Goal: Task Accomplishment & Management: Complete application form

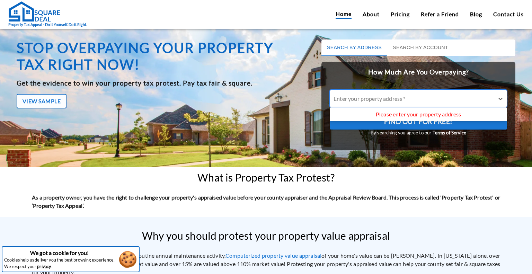
click at [402, 92] on div "Enter your property address *" at bounding box center [417, 99] width 177 height 18
click at [334, 95] on input "Use Up and Down to choose options, press Enter to select the currently focused …" at bounding box center [333, 98] width 1 height 7
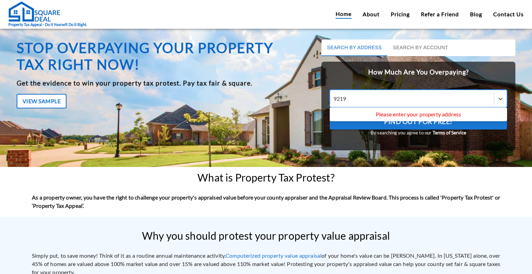
click at [356, 99] on div "9219" at bounding box center [411, 98] width 157 height 8
click at [348, 99] on input "9219" at bounding box center [340, 98] width 15 height 7
paste input "[STREET_ADDRESS][PERSON_NAME]"
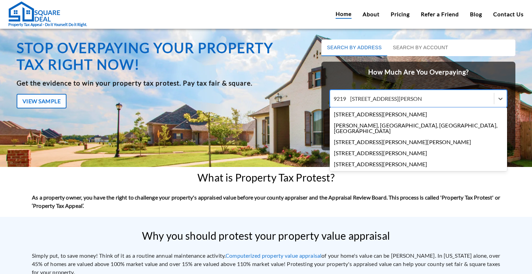
click at [346, 98] on input "9219 [STREET_ADDRESS][PERSON_NAME]" at bounding box center [377, 98] width 88 height 7
type input "[STREET_ADDRESS][PERSON_NAME]"
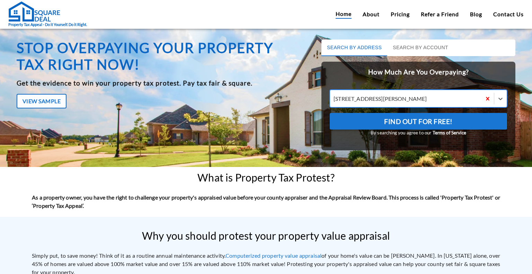
click at [396, 118] on span "Find Out For Free!" at bounding box center [418, 122] width 69 height 12
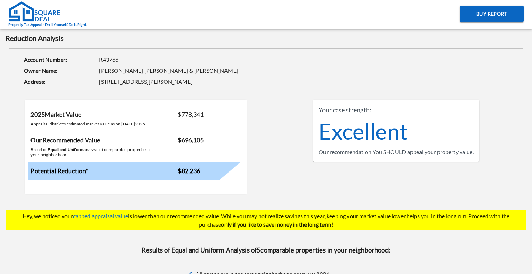
scroll to position [2, 0]
